Goal: Information Seeking & Learning: Check status

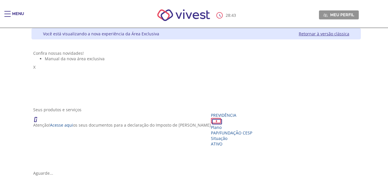
click at [11, 16] on div "Menu" at bounding box center [10, 17] width 12 height 12
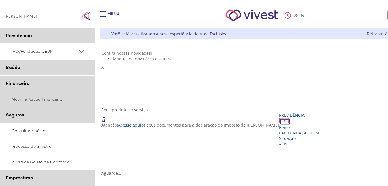
click at [59, 102] on link "Movimentação Financeira" at bounding box center [47, 99] width 95 height 16
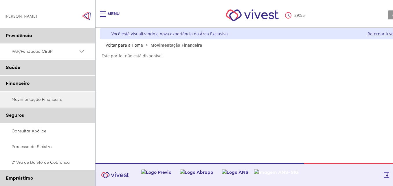
click at [221, 74] on div "Z6_L19A13G0LGPF00Q7UV9Q807R21 Você está visualizando a nova experiência da Área…" at bounding box center [262, 95] width 334 height 135
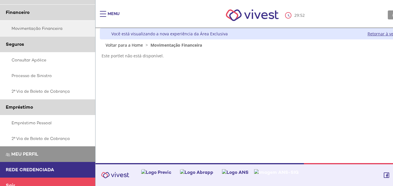
scroll to position [78, 0]
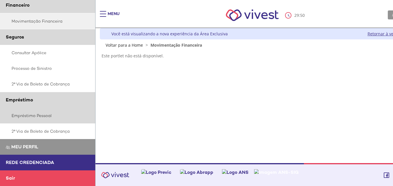
click at [48, 112] on link "Empréstimo Pessoal" at bounding box center [47, 116] width 95 height 16
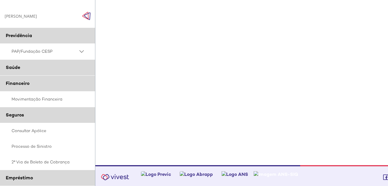
scroll to position [60, 0]
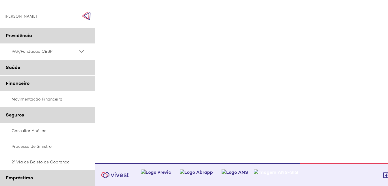
click at [81, 54] on PSAP_dropdown_icon at bounding box center [81, 51] width 7 height 7
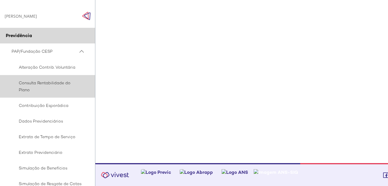
click at [65, 82] on span "Consulta Rentabilidade do Plano" at bounding box center [47, 86] width 70 height 14
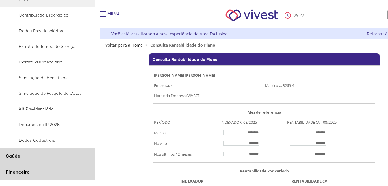
scroll to position [92, 0]
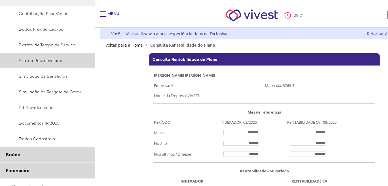
click at [51, 61] on span "Extrato Previdenciário" at bounding box center [47, 60] width 70 height 7
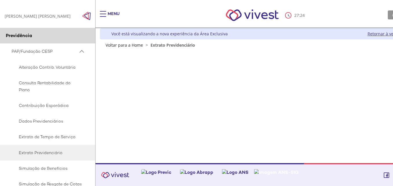
click at [103, 12] on div "Main header" at bounding box center [103, 17] width 6 height 12
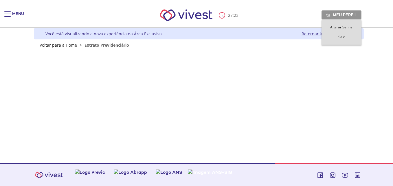
click at [341, 14] on span "Meu perfil" at bounding box center [344, 14] width 24 height 5
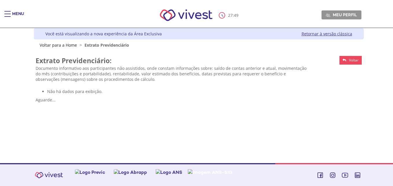
click at [6, 10] on nav "27 : 49 Meu perfil Alterar Senha Sair" at bounding box center [196, 15] width 393 height 25
click at [12, 14] on div "Menu" at bounding box center [10, 17] width 12 height 12
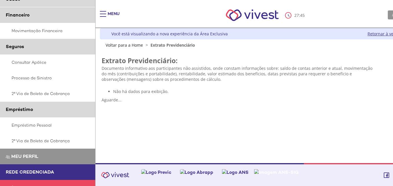
scroll to position [257, 0]
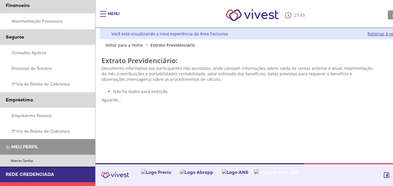
click at [42, 144] on link "Meu perfil" at bounding box center [47, 147] width 95 height 16
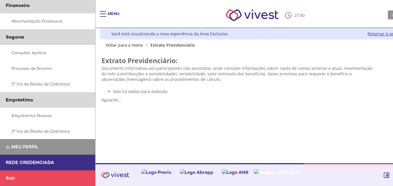
click at [41, 161] on span "Rede Credenciada" at bounding box center [30, 162] width 48 height 6
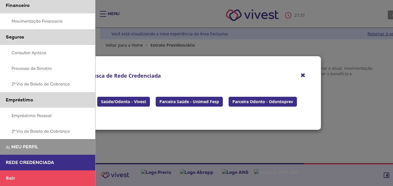
click at [103, 14] on div "**********" at bounding box center [196, 93] width 393 height 186
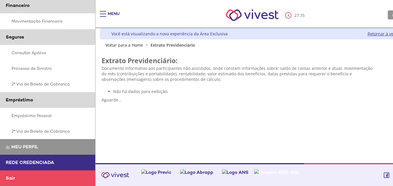
click at [47, 162] on span "Rede Credenciada" at bounding box center [30, 162] width 48 height 6
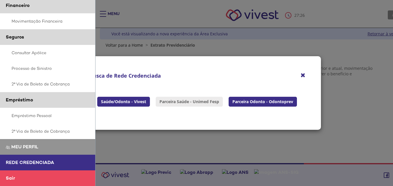
click at [189, 103] on link "Parceira Saúde - Unimed Fesp" at bounding box center [189, 102] width 67 height 10
